Goal: Information Seeking & Learning: Understand process/instructions

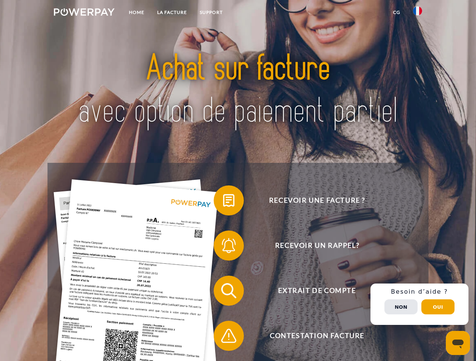
click at [84, 13] on img at bounding box center [84, 12] width 61 height 8
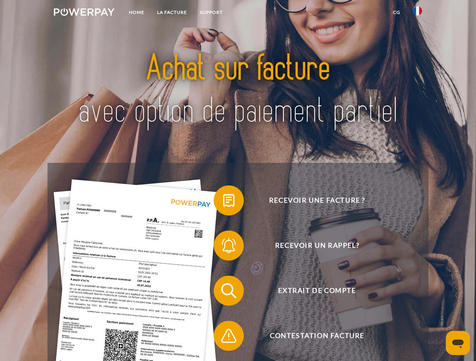
click at [417, 13] on img at bounding box center [417, 10] width 9 height 9
click at [396, 12] on link "CG" at bounding box center [396, 13] width 20 height 14
click at [223, 202] on span at bounding box center [217, 201] width 38 height 38
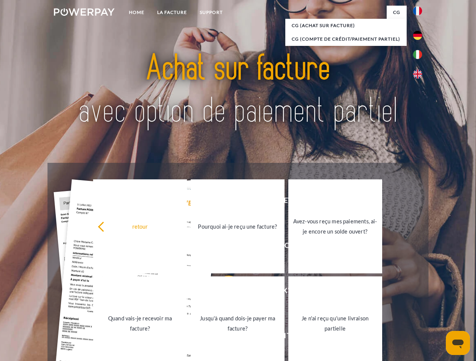
click at [223, 247] on div "retour Pourquoi ai-je reçu une facture? Avez-vous reçu mes paiements, ai-je enc…" at bounding box center [237, 275] width 304 height 194
click at [223, 293] on link "Jusqu'à quand dois-je payer ma facture?" at bounding box center [238, 324] width 94 height 94
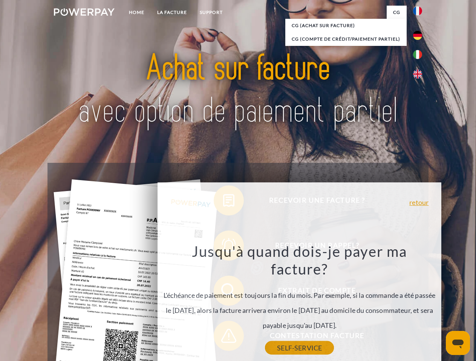
click at [265, 342] on link "SELF-SERVICE" at bounding box center [299, 349] width 69 height 14
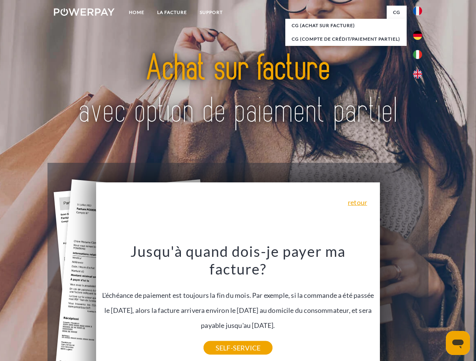
click at [419, 305] on div "Recevoir une facture ? Recevoir un rappel? Extrait de compte retour" at bounding box center [237, 313] width 380 height 301
click at [401, 306] on span "Extrait de compte" at bounding box center [316, 291] width 184 height 30
click at [438, 307] on header "Home LA FACTURE Support" at bounding box center [238, 260] width 476 height 520
